Goal: Find specific page/section: Find specific page/section

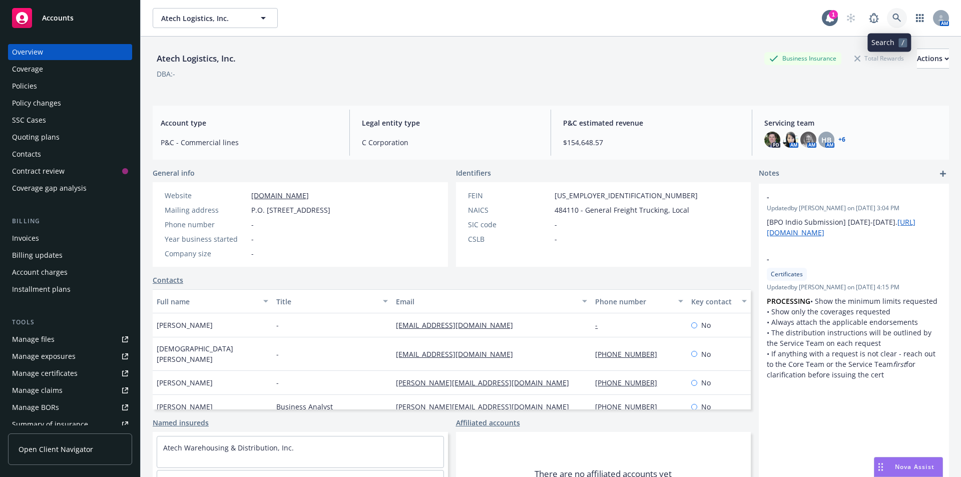
click at [893, 18] on icon at bounding box center [897, 18] width 9 height 9
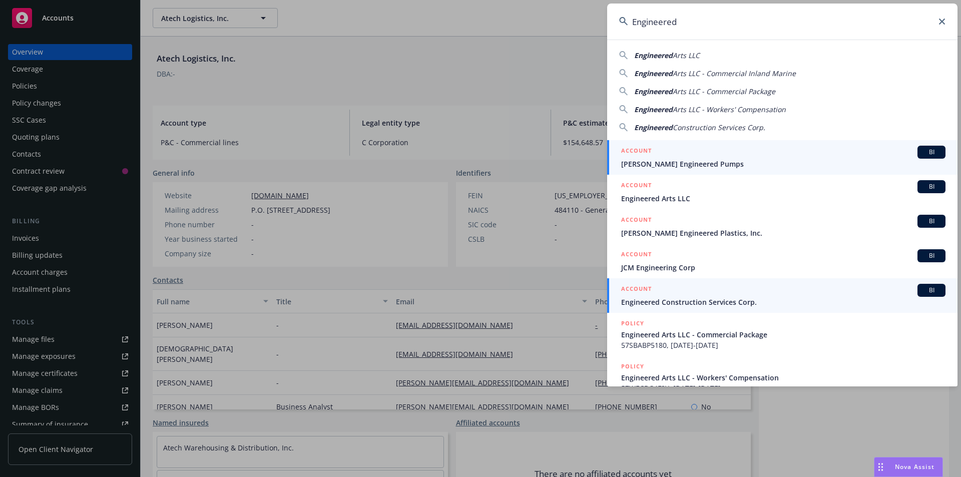
type input "Engineered"
click at [736, 304] on span "Engineered Construction Services Corp." at bounding box center [783, 302] width 324 height 11
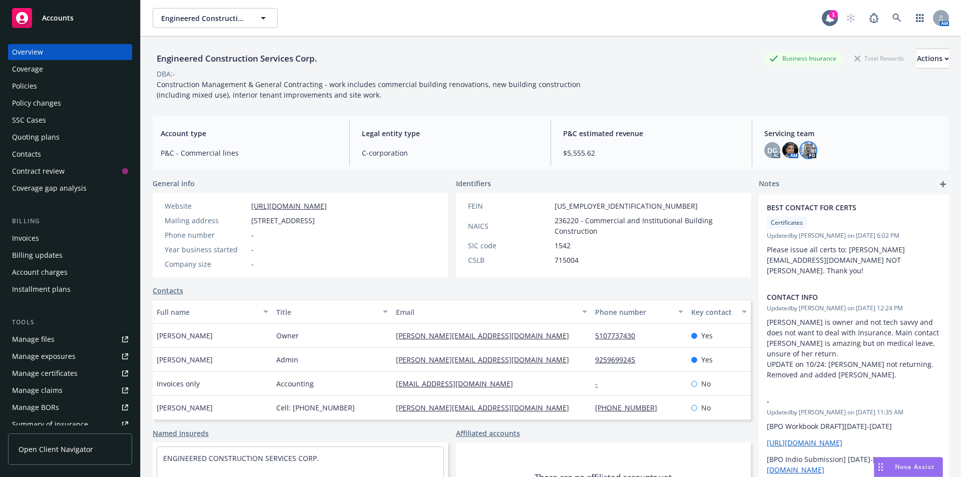
click at [806, 152] on img at bounding box center [808, 150] width 16 height 16
click at [767, 152] on span "DG" at bounding box center [772, 150] width 10 height 11
click at [671, 138] on span "P&C estimated revenue" at bounding box center [651, 133] width 177 height 11
click at [786, 152] on img at bounding box center [790, 150] width 16 height 16
click at [767, 153] on span "DG" at bounding box center [772, 150] width 10 height 11
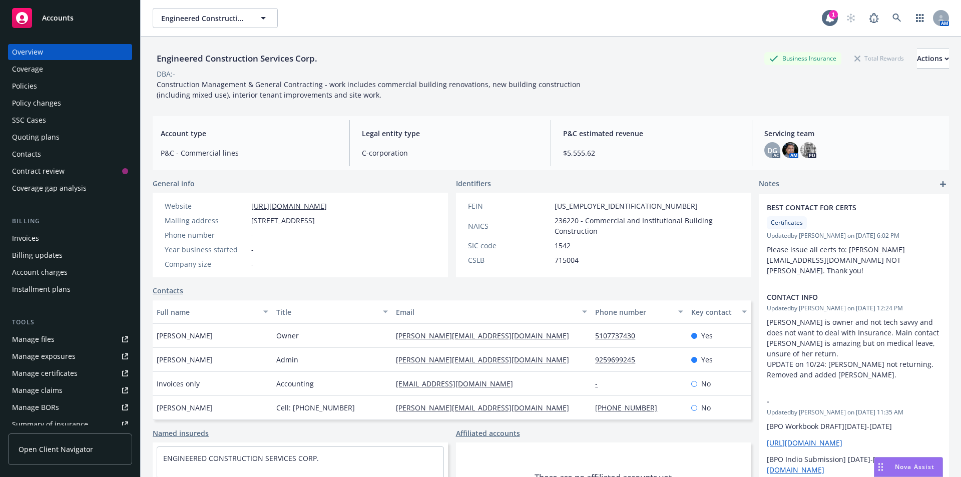
click at [593, 112] on div "Engineered Construction Services Corp. Business Insurance Total Rewards Actions…" at bounding box center [551, 269] width 796 height 465
